Goal: Task Accomplishment & Management: Manage account settings

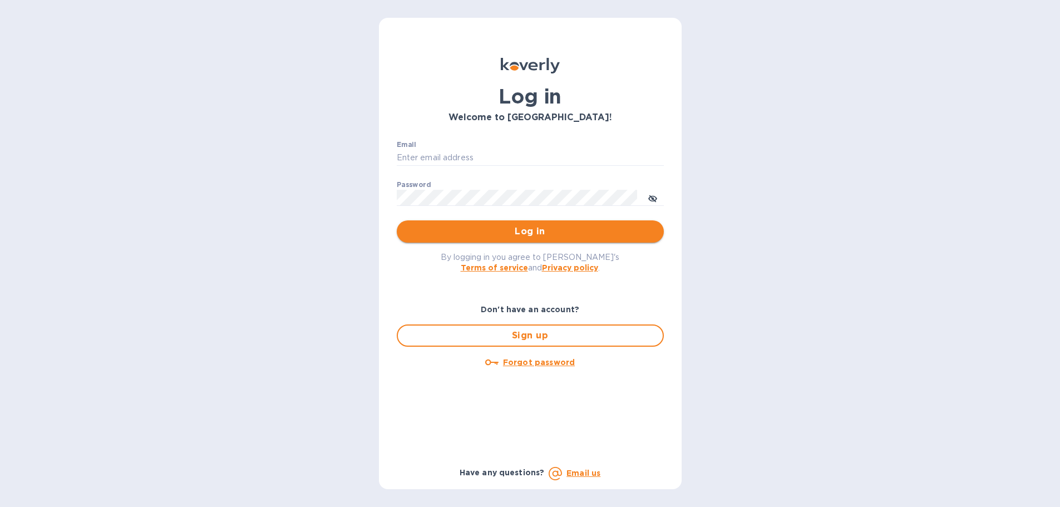
type input "beivuma@gmail.com"
click at [556, 235] on span "Log in" at bounding box center [530, 231] width 249 height 13
type input "[EMAIL_ADDRESS][DOMAIN_NAME]"
click at [538, 231] on span "Log in" at bounding box center [533, 231] width 249 height 13
type input "[EMAIL_ADDRESS][DOMAIN_NAME]"
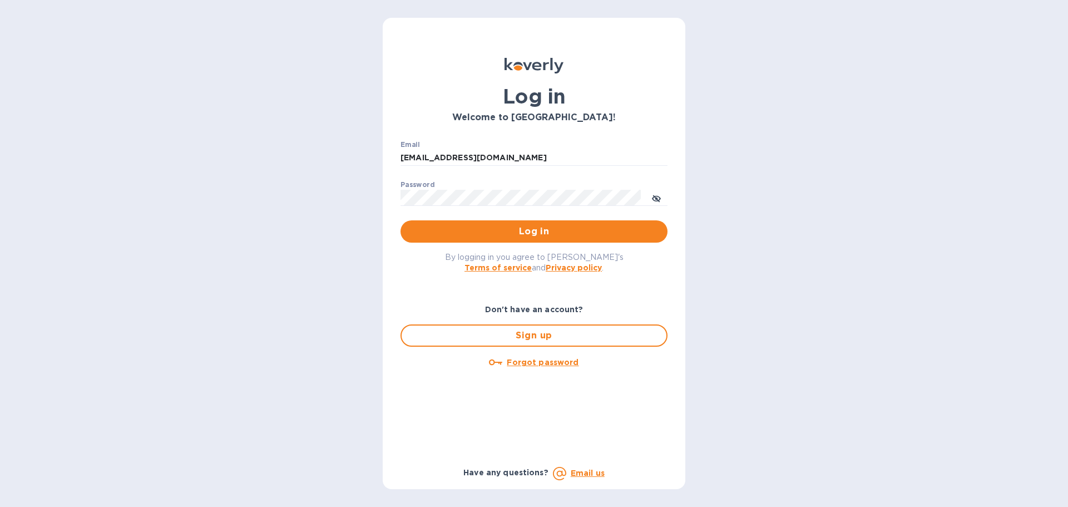
click at [538, 231] on span "Log in" at bounding box center [533, 231] width 249 height 13
type input "[EMAIL_ADDRESS][DOMAIN_NAME]"
click at [560, 237] on span "Log in" at bounding box center [533, 231] width 249 height 13
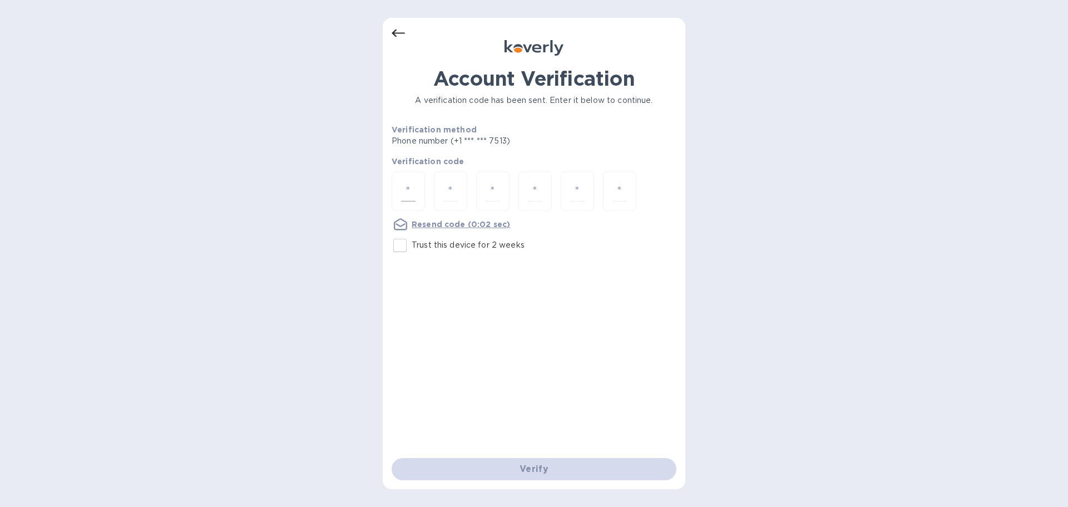
click at [398, 189] on div at bounding box center [408, 190] width 33 height 39
type input "1"
type input "3"
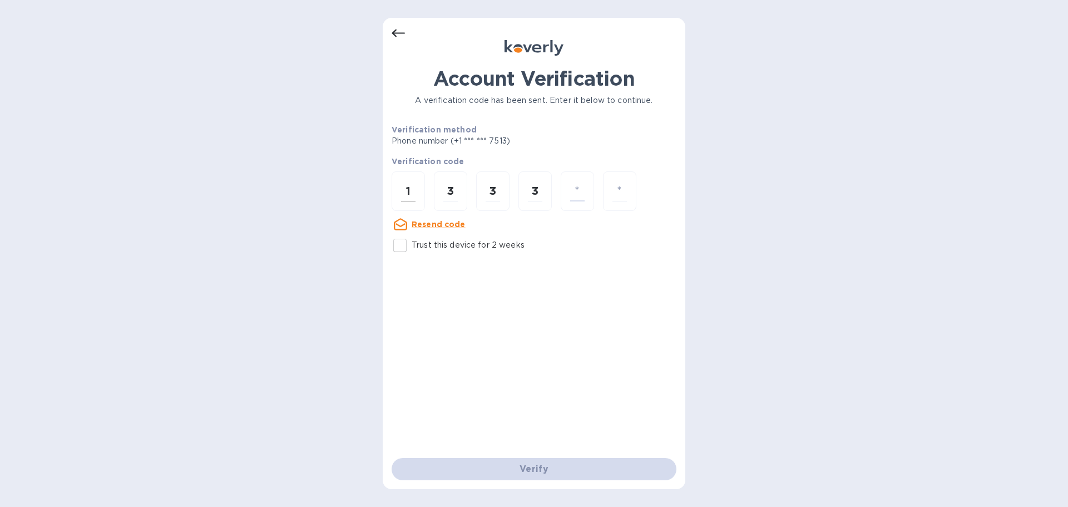
type input "9"
type input "0"
